Goal: Check status: Check status

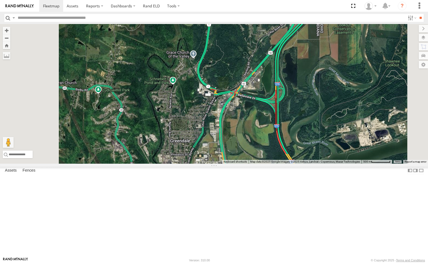
drag, startPoint x: 50, startPoint y: 34, endPoint x: 83, endPoint y: 45, distance: 35.5
click at [0, 0] on div "212" at bounding box center [0, 0] width 0 height 0
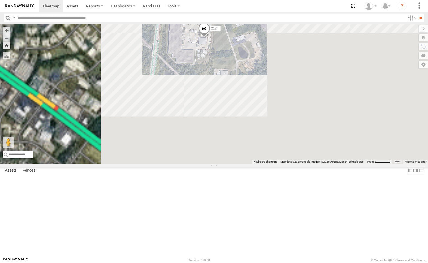
drag, startPoint x: 347, startPoint y: 186, endPoint x: 324, endPoint y: 106, distance: 82.9
click at [324, 106] on div "212" at bounding box center [214, 93] width 428 height 139
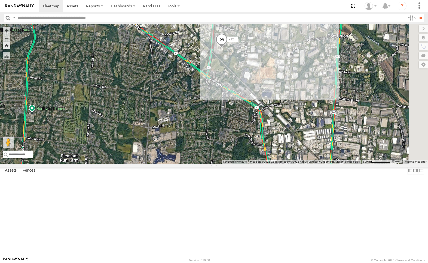
drag, startPoint x: 352, startPoint y: 180, endPoint x: 312, endPoint y: 138, distance: 58.0
click at [317, 144] on div "212" at bounding box center [214, 93] width 428 height 139
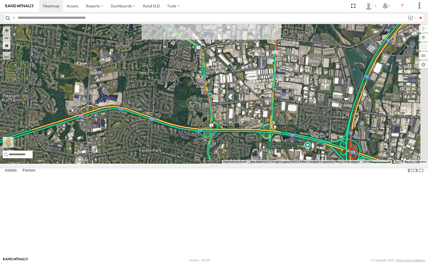
drag, startPoint x: 328, startPoint y: 164, endPoint x: 295, endPoint y: 124, distance: 51.7
click at [300, 128] on div "212" at bounding box center [214, 93] width 428 height 139
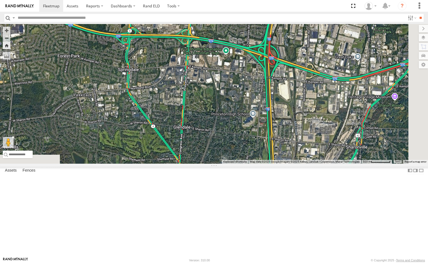
drag, startPoint x: 362, startPoint y: 127, endPoint x: 310, endPoint y: 117, distance: 53.4
click at [306, 115] on div "212" at bounding box center [214, 93] width 428 height 139
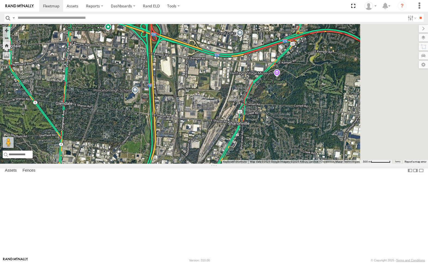
drag, startPoint x: 348, startPoint y: 114, endPoint x: 308, endPoint y: 118, distance: 40.5
click at [296, 117] on div "212" at bounding box center [214, 93] width 428 height 139
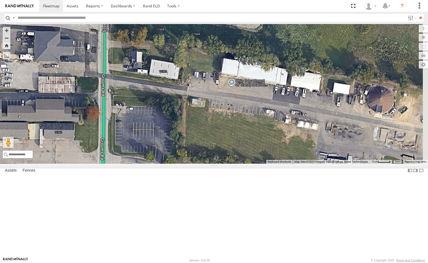
drag, startPoint x: 382, startPoint y: 151, endPoint x: 313, endPoint y: 138, distance: 70.7
click at [287, 135] on div "212" at bounding box center [214, 93] width 428 height 139
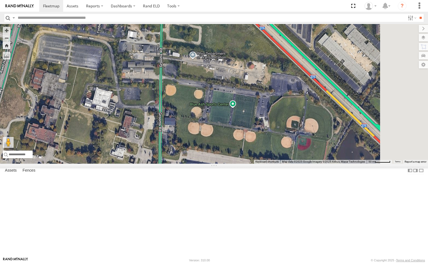
drag, startPoint x: 376, startPoint y: 152, endPoint x: 309, endPoint y: 114, distance: 77.5
click at [309, 114] on div "212" at bounding box center [214, 93] width 428 height 139
